Goal: Task Accomplishment & Management: Use online tool/utility

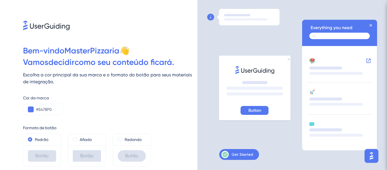
click at [102, 24] on div at bounding box center [110, 15] width 174 height 30
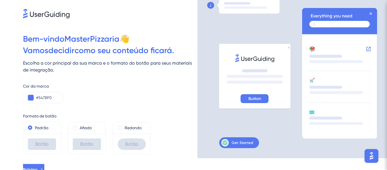
scroll to position [17, 0]
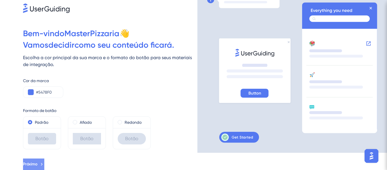
click at [37, 168] on span "Próximo" at bounding box center [30, 164] width 14 height 7
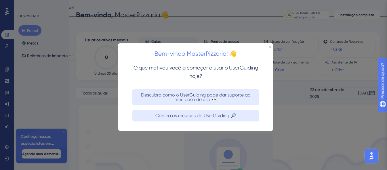
click at [270, 52] on div "Bem-vindo MasterPizzaria! 👋" at bounding box center [195, 52] width 155 height 18
click at [271, 48] on icon "Fechar visualização" at bounding box center [270, 47] width 2 height 2
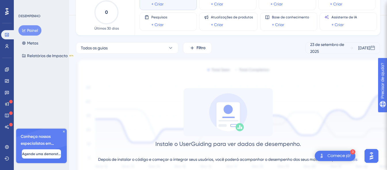
scroll to position [73, 0]
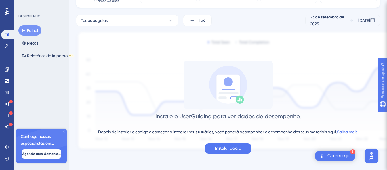
click at [226, 143] on div "Instale o UserGuiding para ver dados de desempenho. Depois de instalar o código…" at bounding box center [228, 107] width 304 height 93
click at [225, 148] on font "Instalar agora" at bounding box center [228, 148] width 26 height 5
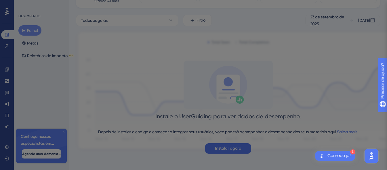
scroll to position [0, 0]
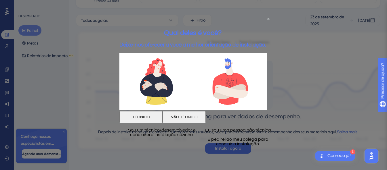
click at [297, 121] on div at bounding box center [193, 85] width 387 height 170
click at [98, 72] on div at bounding box center [193, 85] width 387 height 170
click at [269, 18] on icon "Fechar visualização" at bounding box center [268, 19] width 2 height 2
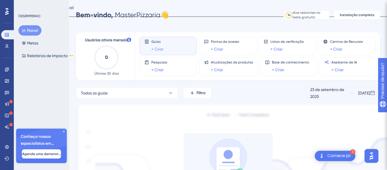
click at [156, 49] on font "+ Criar" at bounding box center [157, 49] width 12 height 5
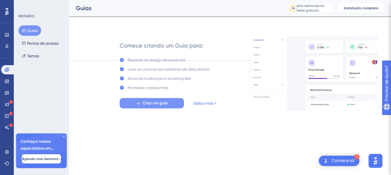
click at [148, 104] on font "Criar um guia" at bounding box center [155, 102] width 25 height 5
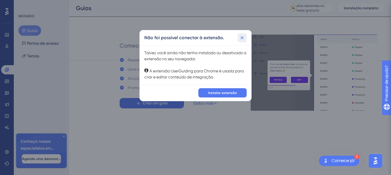
click at [241, 39] on icon at bounding box center [242, 38] width 6 height 6
